Goal: Entertainment & Leisure: Consume media (video, audio)

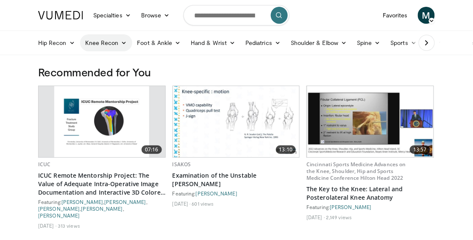
click at [108, 42] on link "Knee Recon" at bounding box center [106, 42] width 52 height 17
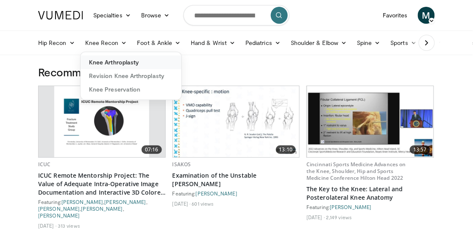
click at [120, 62] on link "Knee Arthroplasty" at bounding box center [131, 63] width 101 height 14
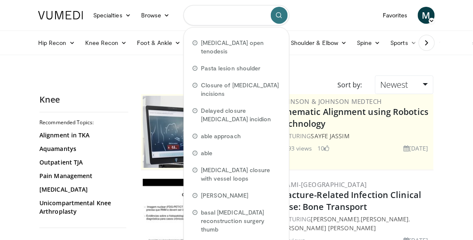
click at [194, 15] on input "Search topics, interventions" at bounding box center [237, 15] width 106 height 20
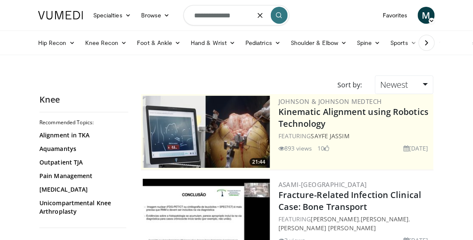
type input "**********"
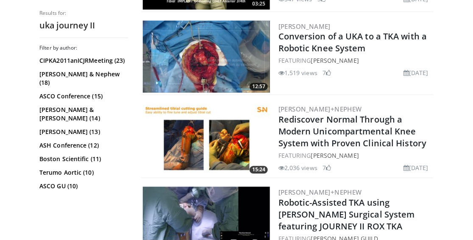
scroll to position [1017, 0]
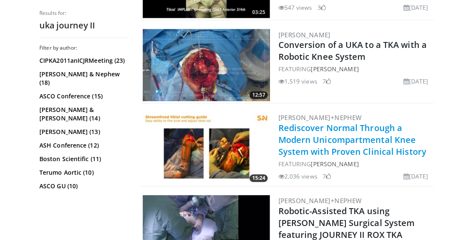
click at [306, 146] on link "Rediscover Normal Through a Modern Unicompartmental Knee System with Proven Cli…" at bounding box center [353, 140] width 148 height 35
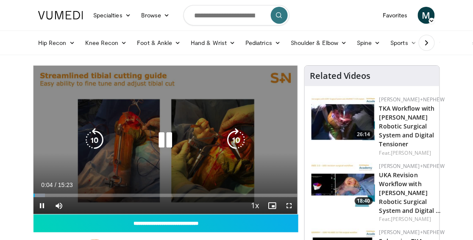
click at [234, 139] on icon "Video Player" at bounding box center [236, 140] width 24 height 24
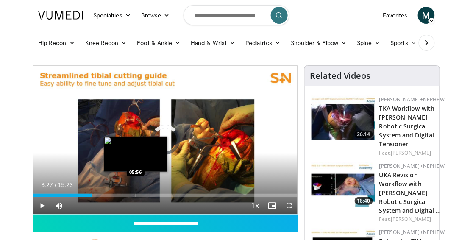
drag, startPoint x: 75, startPoint y: 194, endPoint x: 135, endPoint y: 196, distance: 60.7
click at [136, 196] on div "Progress Bar" at bounding box center [136, 195] width 1 height 3
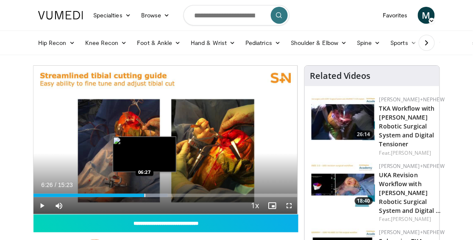
drag, startPoint x: 137, startPoint y: 196, endPoint x: 144, endPoint y: 196, distance: 6.8
click at [145, 196] on div "Progress Bar" at bounding box center [145, 195] width 1 height 3
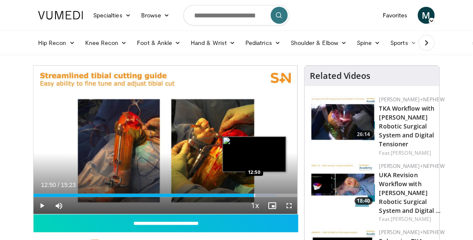
click at [254, 195] on div "Loaded : 91.91% 12:50 12:50" at bounding box center [165, 195] width 264 height 3
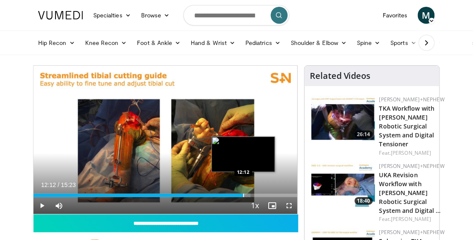
drag, startPoint x: 270, startPoint y: 193, endPoint x: 243, endPoint y: 195, distance: 26.7
click at [243, 195] on div "Progress Bar" at bounding box center [243, 195] width 1 height 3
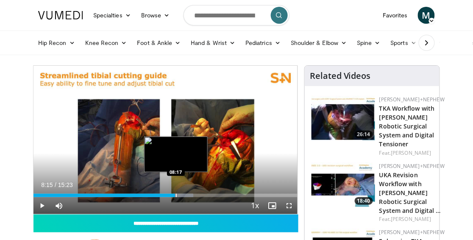
drag, startPoint x: 296, startPoint y: 195, endPoint x: 175, endPoint y: 192, distance: 120.4
click at [175, 192] on div "Loaded : 60.54% 08:15 08:17" at bounding box center [165, 193] width 264 height 8
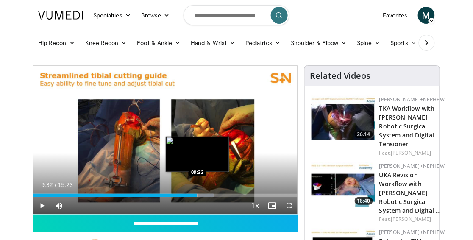
click at [198, 196] on div "Progress Bar" at bounding box center [198, 195] width 1 height 3
drag, startPoint x: 198, startPoint y: 196, endPoint x: 203, endPoint y: 196, distance: 5.1
click at [203, 196] on div "Progress Bar" at bounding box center [203, 195] width 1 height 3
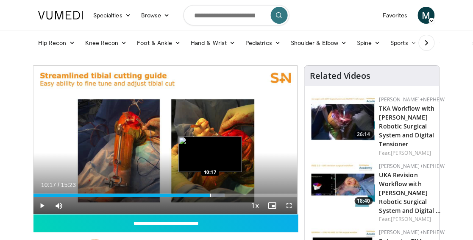
drag, startPoint x: 203, startPoint y: 196, endPoint x: 210, endPoint y: 196, distance: 6.4
click at [210, 196] on div "Progress Bar" at bounding box center [210, 195] width 1 height 3
drag, startPoint x: 211, startPoint y: 196, endPoint x: 216, endPoint y: 196, distance: 5.1
click at [216, 196] on div "Progress Bar" at bounding box center [216, 195] width 1 height 3
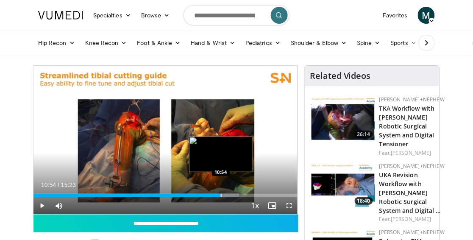
click at [221, 196] on div "Progress Bar" at bounding box center [221, 195] width 1 height 3
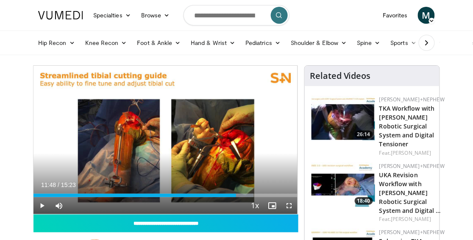
click at [237, 196] on div "Progress Bar" at bounding box center [237, 195] width 1 height 3
click at [240, 197] on div "Current Time 11:59 / Duration 15:23 Play Skip Backward Skip Forward Mute Loaded…" at bounding box center [165, 205] width 264 height 17
click at [243, 195] on div "Progress Bar" at bounding box center [243, 195] width 1 height 3
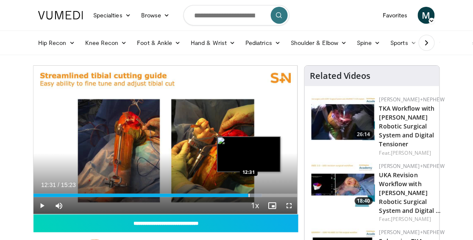
drag, startPoint x: 243, startPoint y: 195, endPoint x: 248, endPoint y: 195, distance: 5.5
click at [249, 195] on div "Progress Bar" at bounding box center [249, 195] width 1 height 3
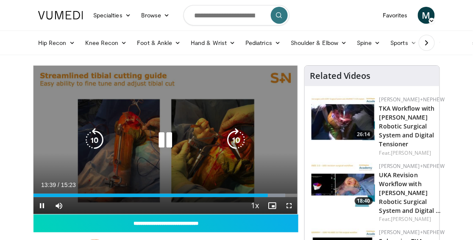
click at [169, 138] on icon "Video Player" at bounding box center [165, 140] width 24 height 24
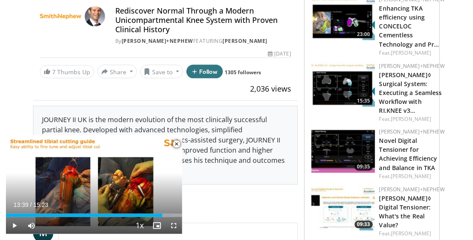
scroll to position [226, 0]
